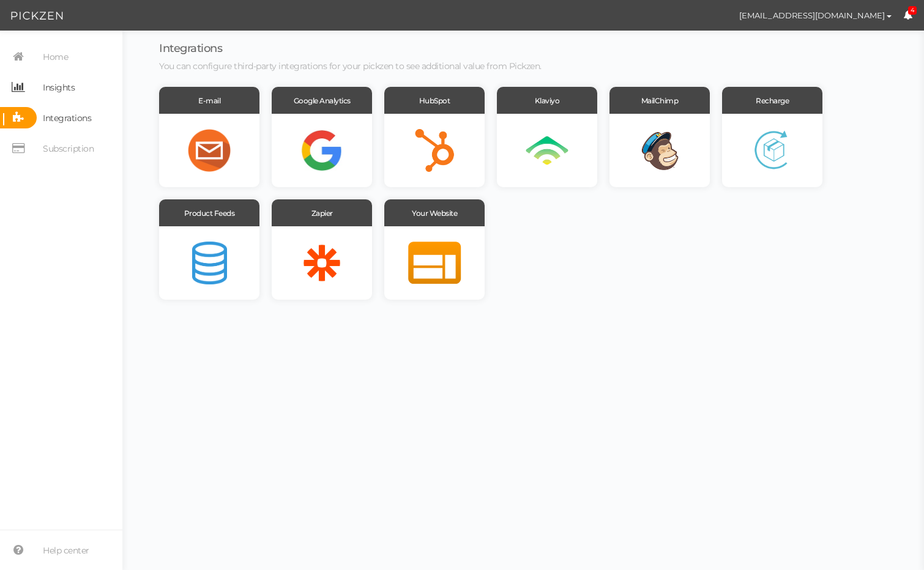
click at [62, 84] on span "Insights" at bounding box center [59, 88] width 32 height 20
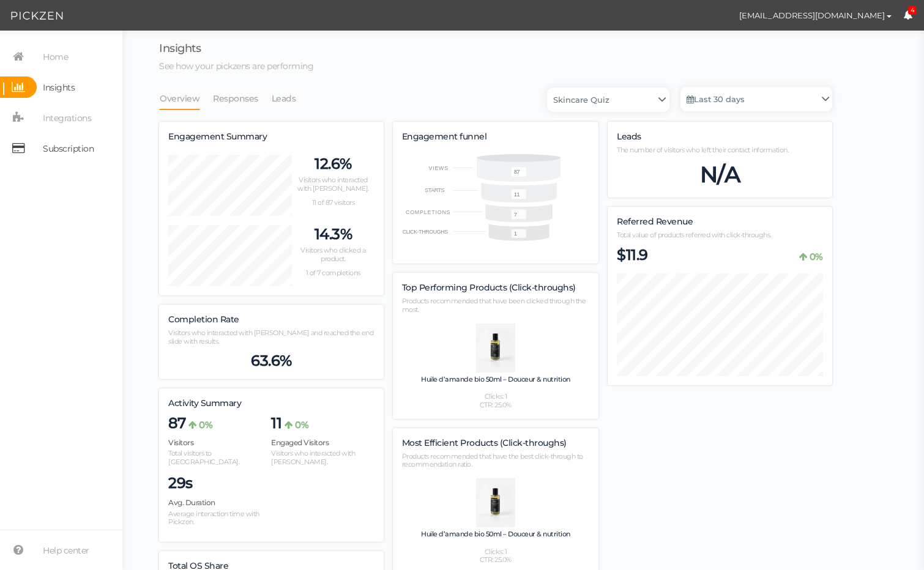
click at [56, 154] on span "Subscription" at bounding box center [68, 149] width 51 height 20
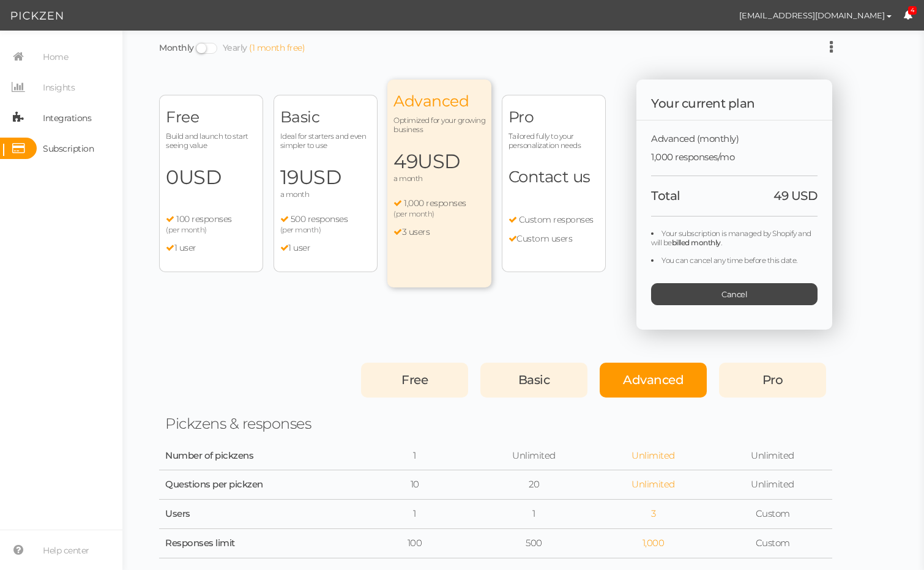
click at [49, 117] on span "Integrations" at bounding box center [67, 118] width 48 height 20
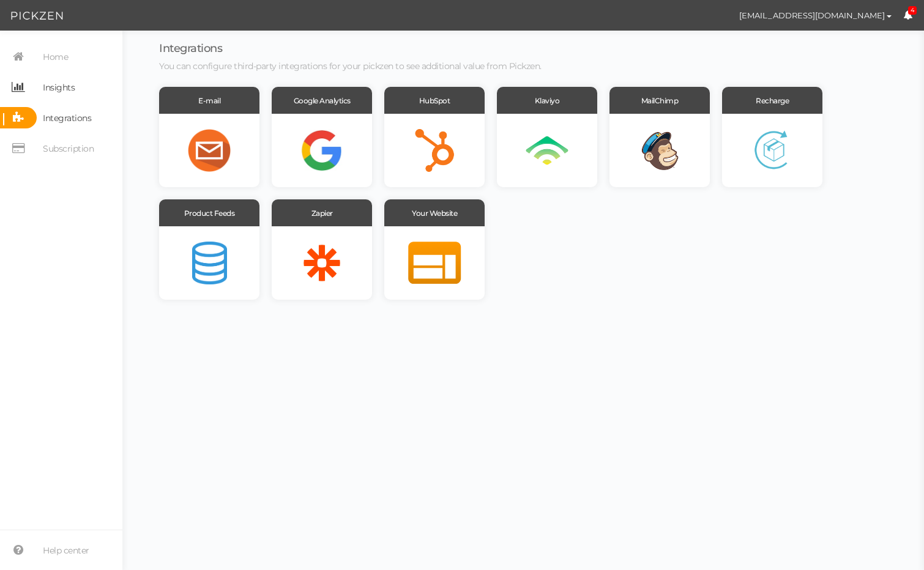
click at [54, 85] on span "Insights" at bounding box center [59, 88] width 32 height 20
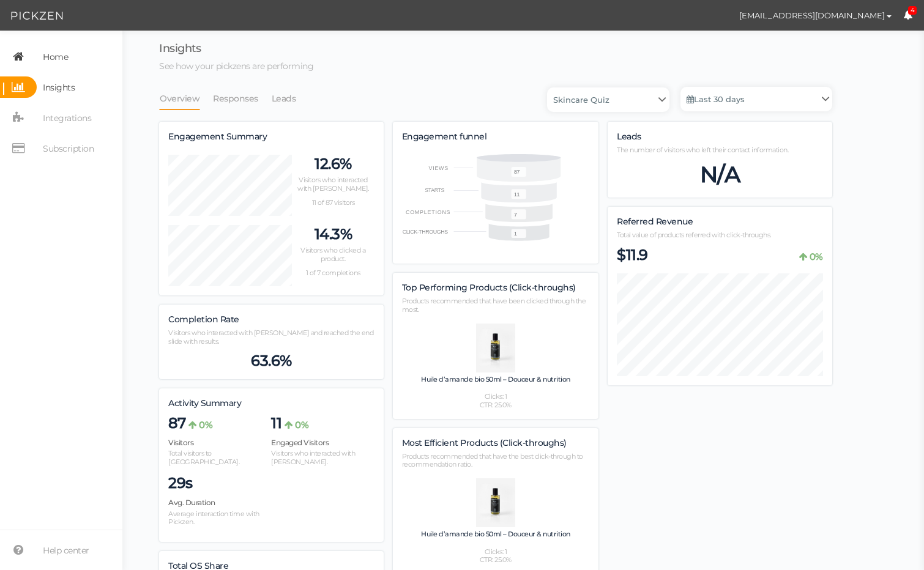
scroll to position [829, 673]
click at [54, 57] on span "Home" at bounding box center [55, 57] width 25 height 20
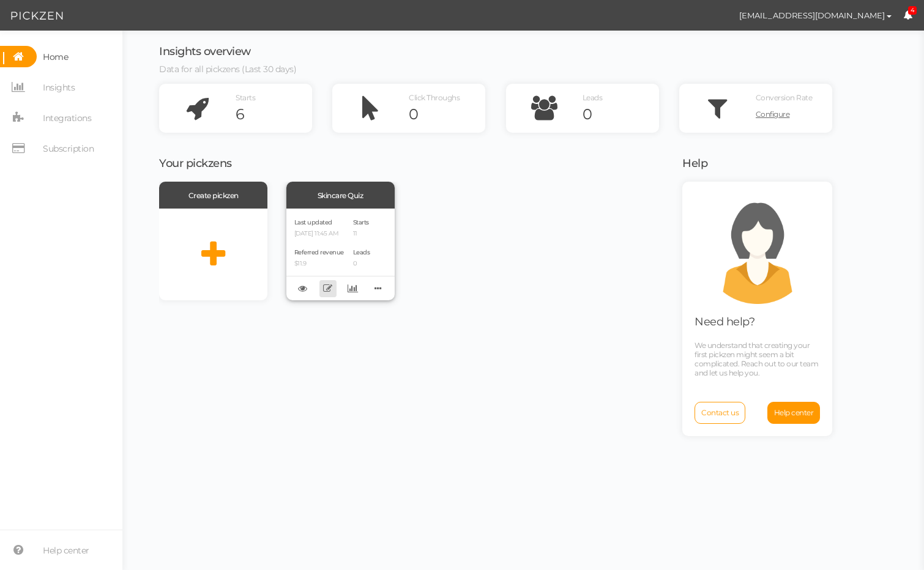
click at [326, 289] on icon at bounding box center [327, 288] width 9 height 9
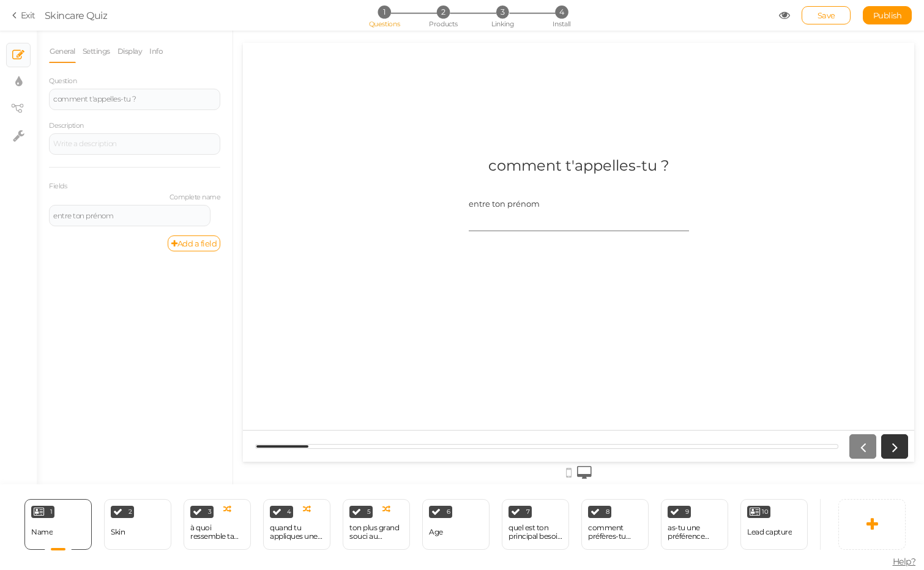
click at [545, 154] on div "comment t'appelles-tu ? entre ton prénom" at bounding box center [579, 252] width 398 height 210
click at [545, 166] on div "comment t'appelles-tu ?" at bounding box center [578, 166] width 181 height 18
click at [162, 97] on div "comment t'appelles-tu ?" at bounding box center [134, 98] width 163 height 7
click at [139, 99] on div "comment t'appelles-tu ?" at bounding box center [134, 98] width 163 height 7
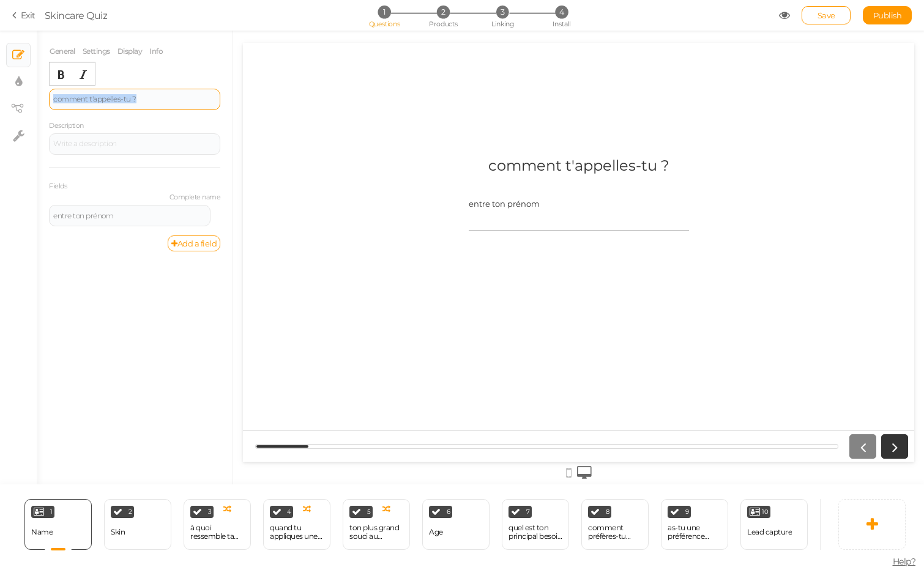
click at [139, 99] on div "comment t'appelles-tu ?" at bounding box center [134, 98] width 163 height 7
copy div "comment t'appelles-tu ?"
click at [94, 138] on div at bounding box center [134, 143] width 171 height 21
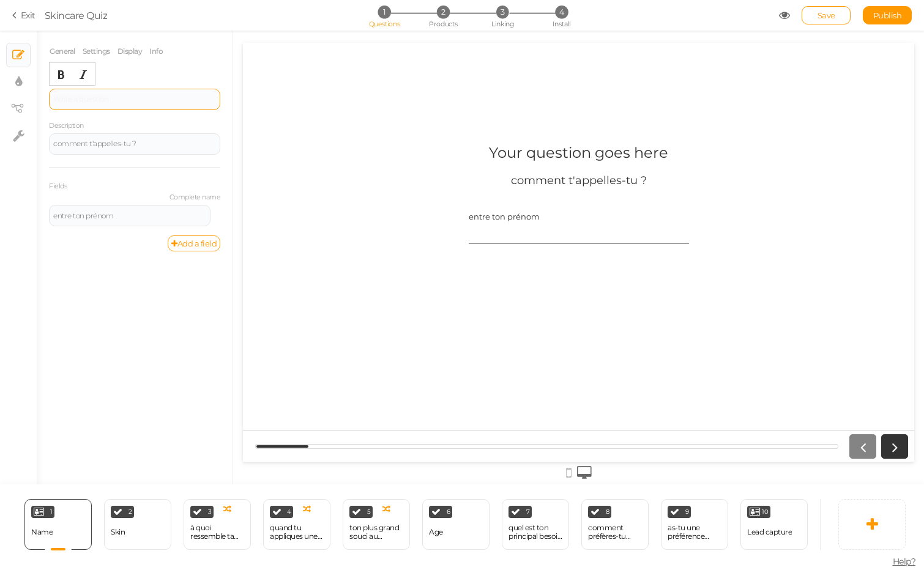
click at [103, 107] on div at bounding box center [134, 99] width 171 height 21
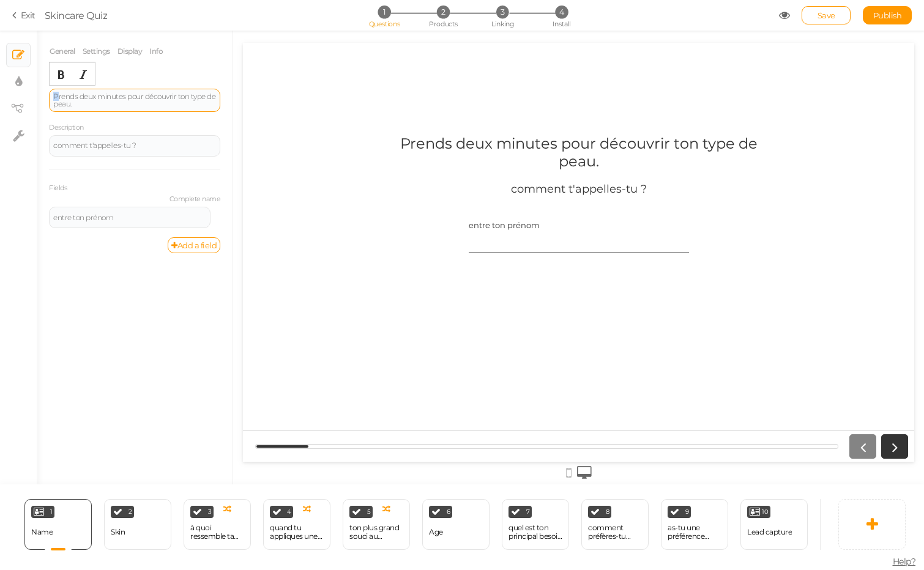
drag, startPoint x: 58, startPoint y: 95, endPoint x: 50, endPoint y: 95, distance: 8.0
click at [50, 95] on div "Prends deux minutes pour découvrir ton type de peau." at bounding box center [134, 100] width 171 height 23
click at [122, 296] on div "General Settings Display Info Question p rends deux minutes pour découvrir ton …" at bounding box center [135, 262] width 196 height 445
click at [825, 19] on span "Save" at bounding box center [827, 15] width 18 height 10
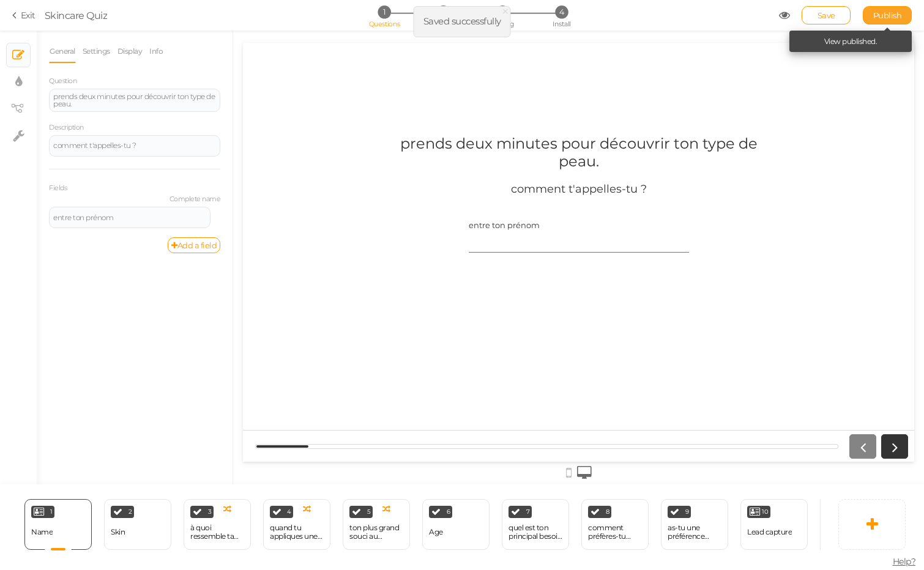
click at [888, 17] on span "Publish" at bounding box center [887, 15] width 29 height 10
